Goal: Task Accomplishment & Management: Manage account settings

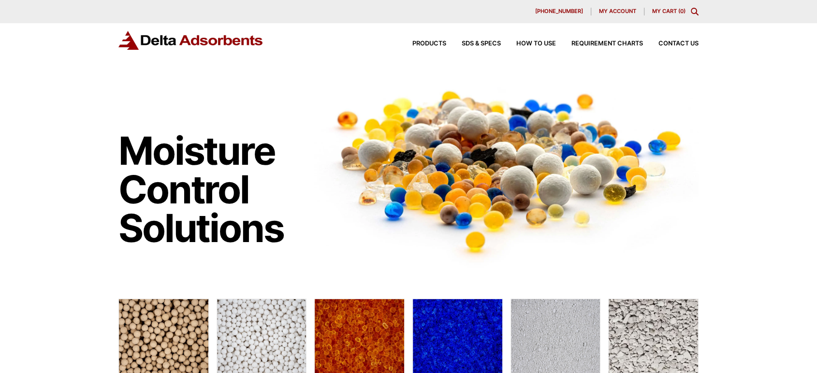
click at [615, 9] on span "My account" at bounding box center [617, 11] width 37 height 5
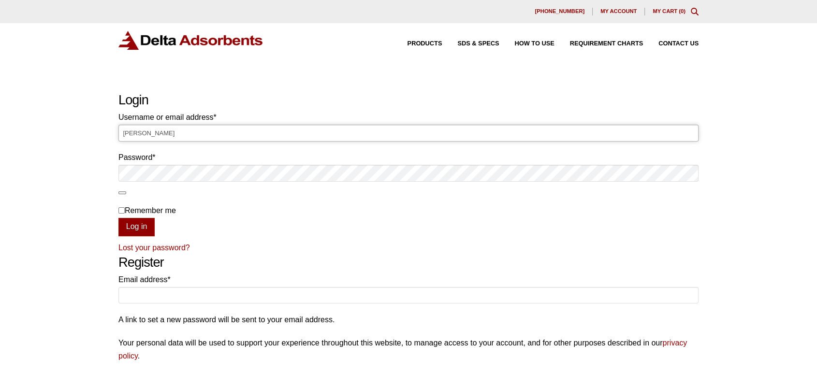
drag, startPoint x: 463, startPoint y: 128, endPoint x: 468, endPoint y: 130, distance: 5.4
click at [468, 130] on input "Laura" at bounding box center [408, 133] width 580 height 16
type input "L"
type input "Laura@deltaadsorbents.com"
click at [118, 218] on button "Log in" at bounding box center [136, 227] width 36 height 18
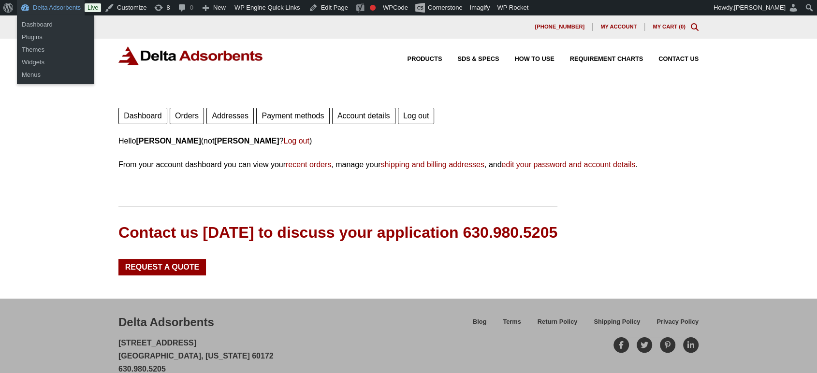
click at [46, 7] on link "Delta Adsorbents" at bounding box center [51, 7] width 68 height 15
